Goal: Check status

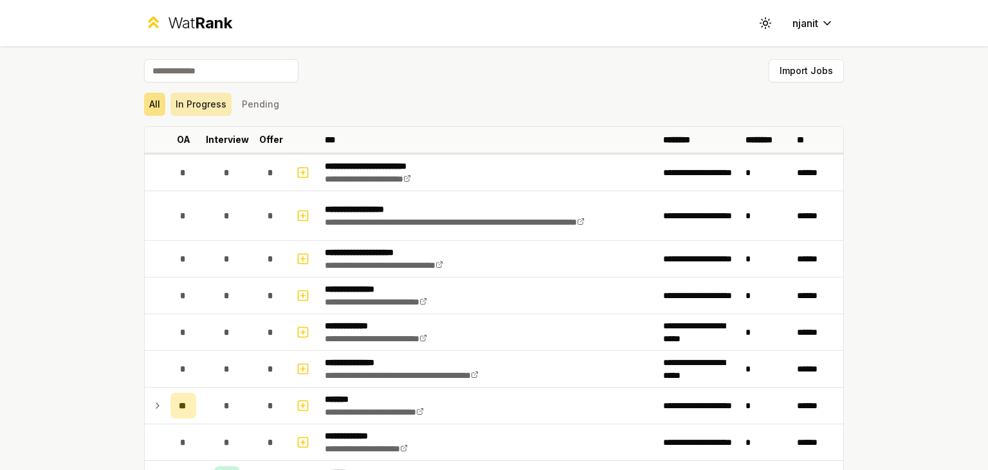
click at [206, 113] on button "In Progress" at bounding box center [200, 104] width 61 height 23
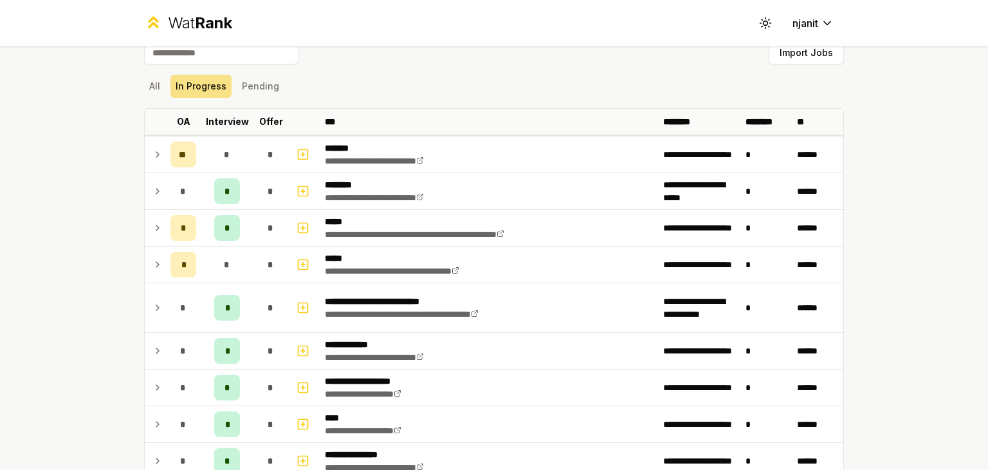
scroll to position [17, 0]
click at [241, 84] on button "Pending" at bounding box center [261, 86] width 48 height 23
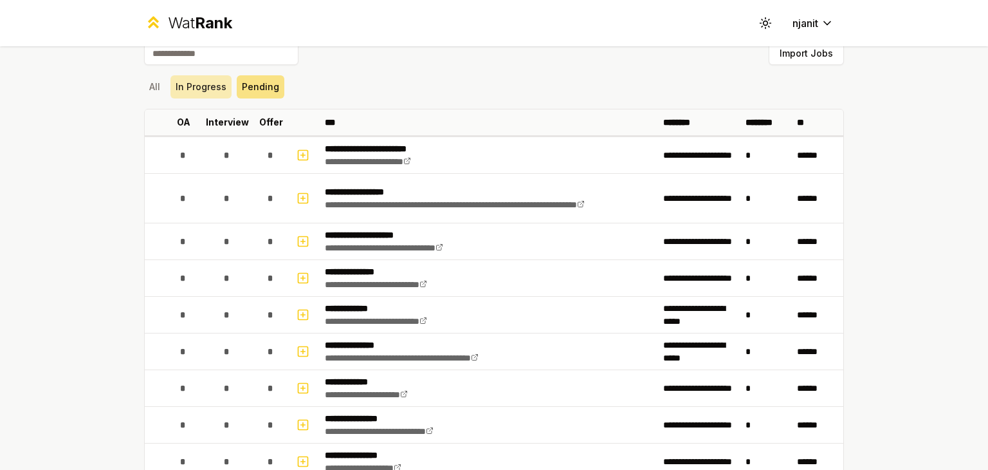
click at [185, 87] on button "In Progress" at bounding box center [200, 86] width 61 height 23
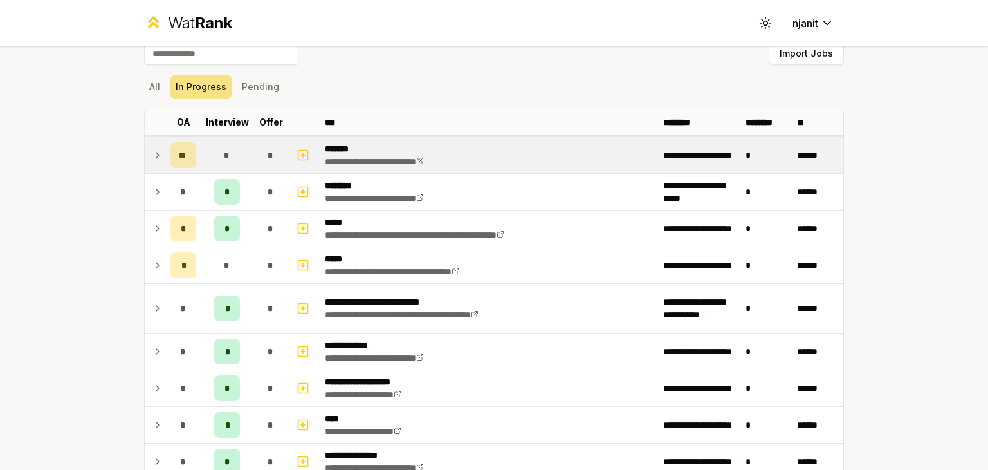
click at [152, 154] on icon at bounding box center [157, 154] width 10 height 15
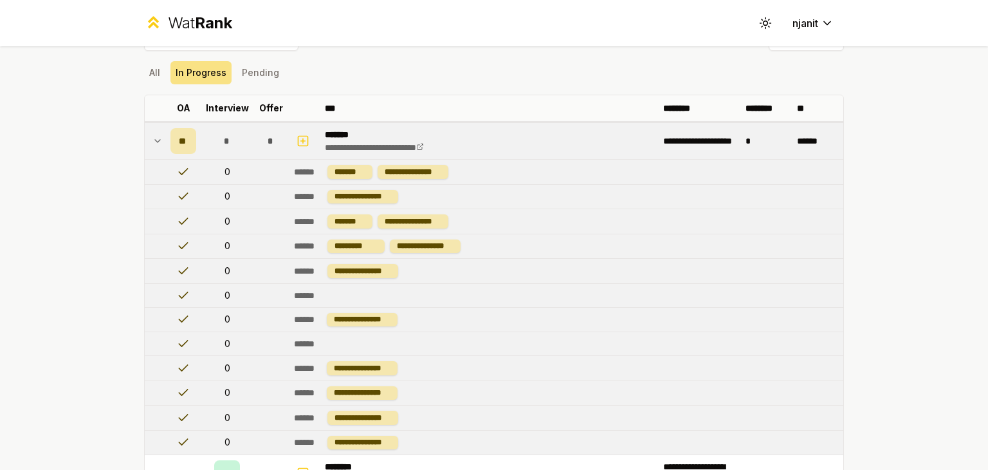
scroll to position [33, 0]
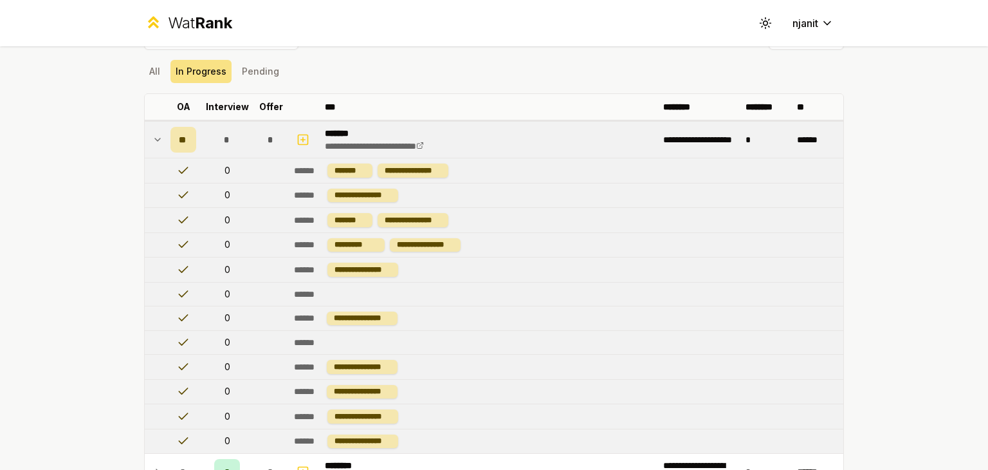
click at [152, 138] on icon at bounding box center [157, 139] width 10 height 15
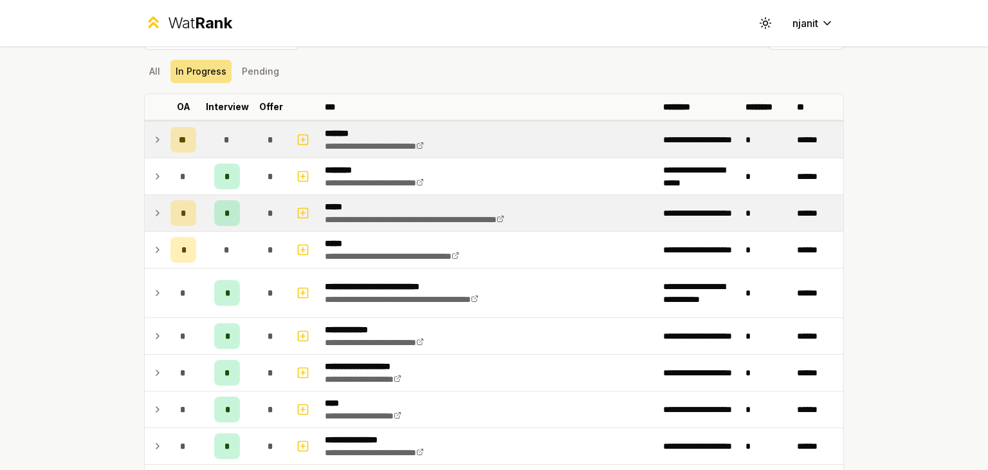
click at [157, 215] on icon at bounding box center [157, 212] width 10 height 15
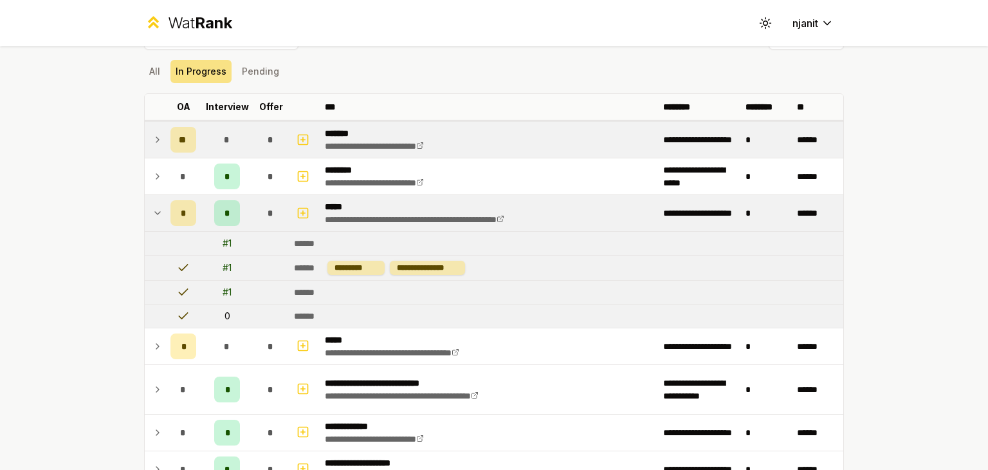
click at [157, 215] on icon at bounding box center [157, 212] width 10 height 15
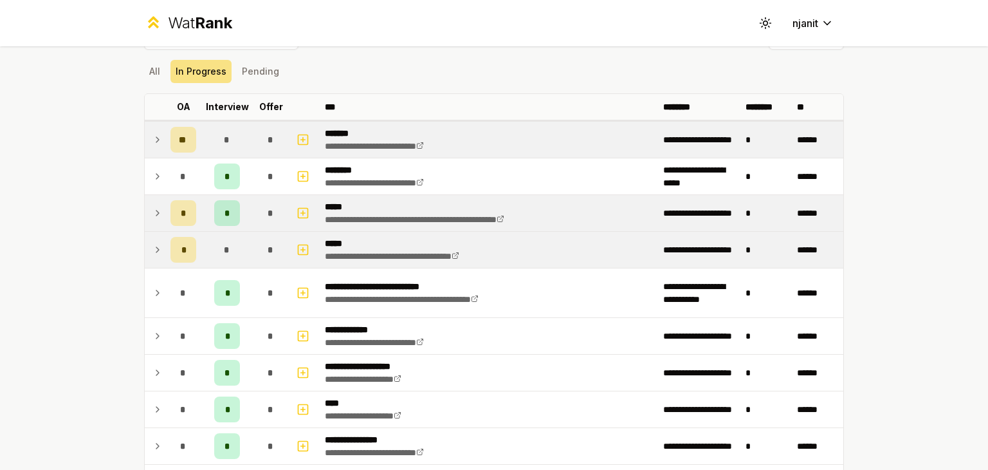
click at [157, 242] on icon at bounding box center [157, 249] width 10 height 15
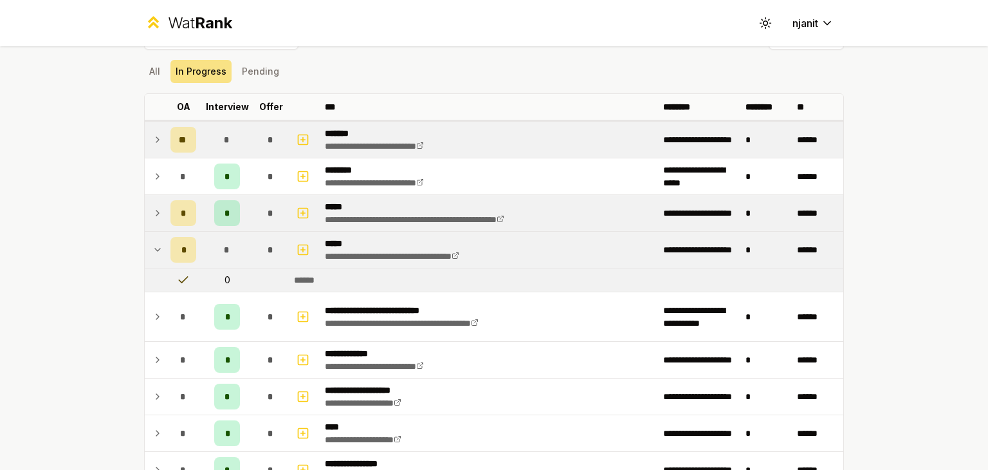
click at [152, 246] on icon at bounding box center [157, 249] width 10 height 15
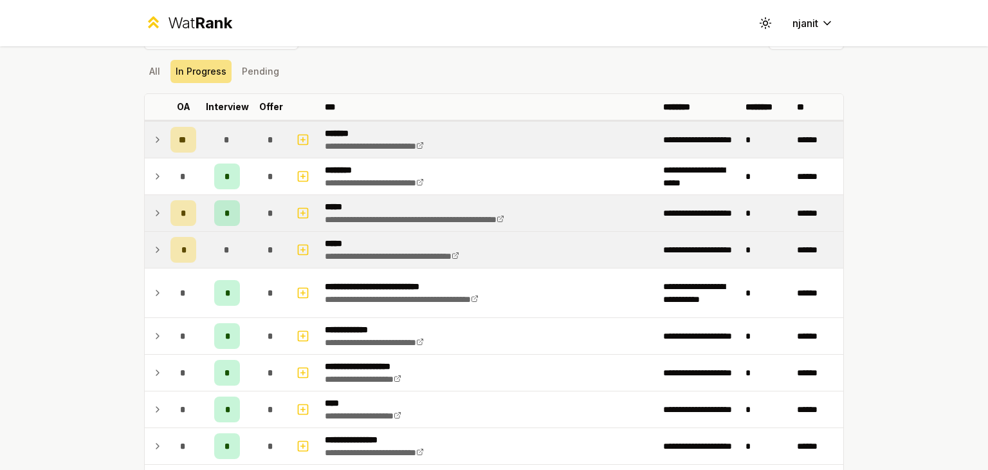
scroll to position [301, 0]
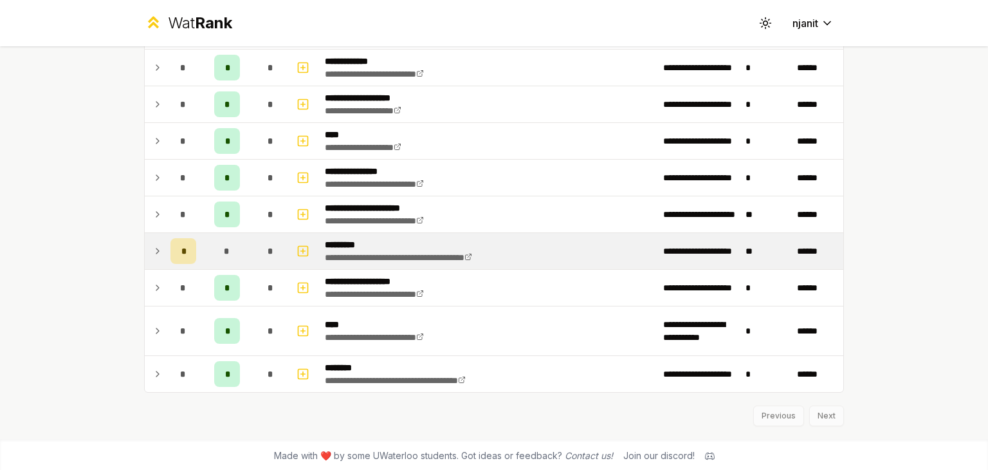
click at [152, 246] on icon at bounding box center [157, 250] width 10 height 15
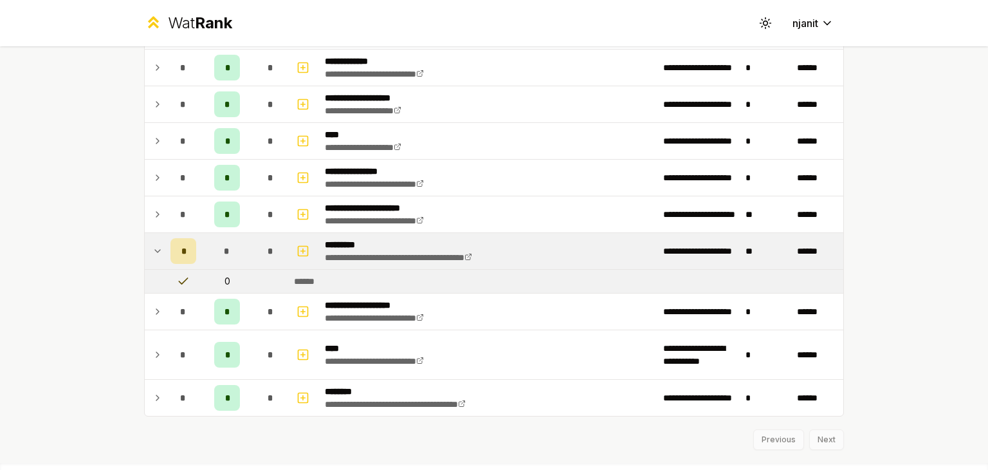
click at [152, 246] on icon at bounding box center [157, 250] width 10 height 15
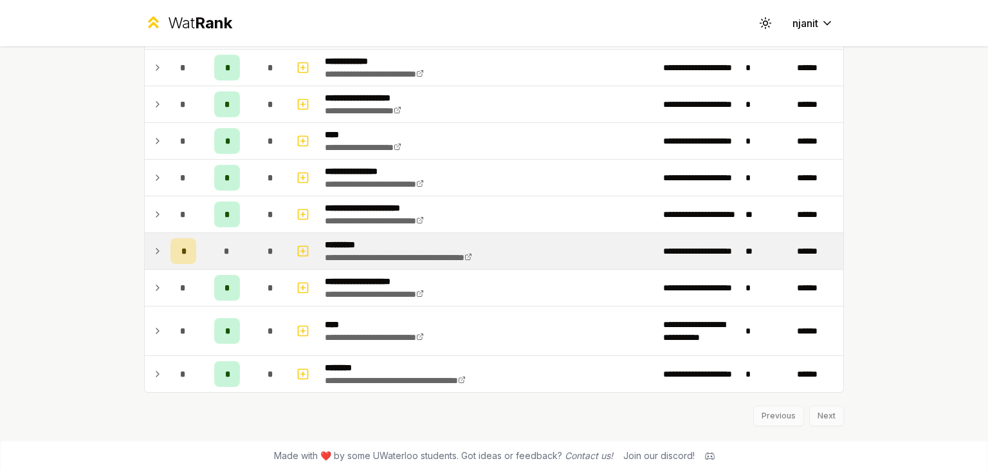
scroll to position [59, 0]
